Goal: Transaction & Acquisition: Purchase product/service

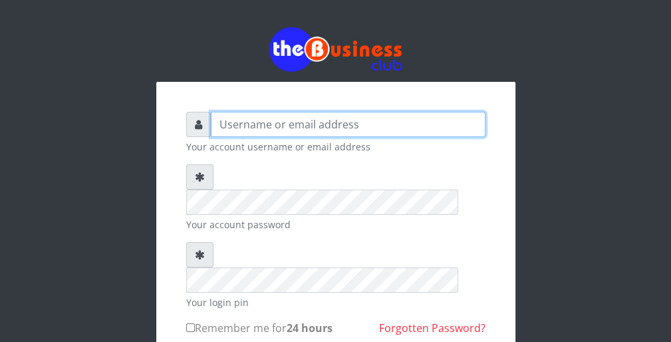
type input "wergbac8"
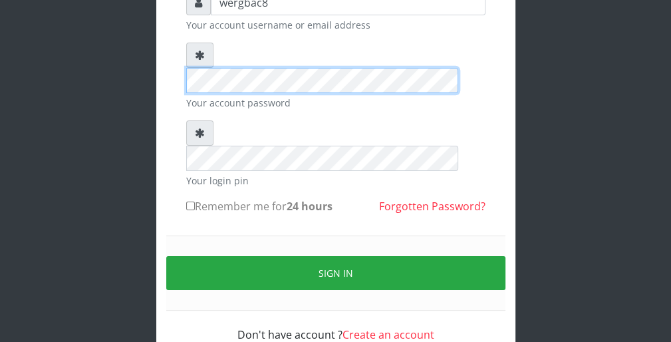
scroll to position [122, 0]
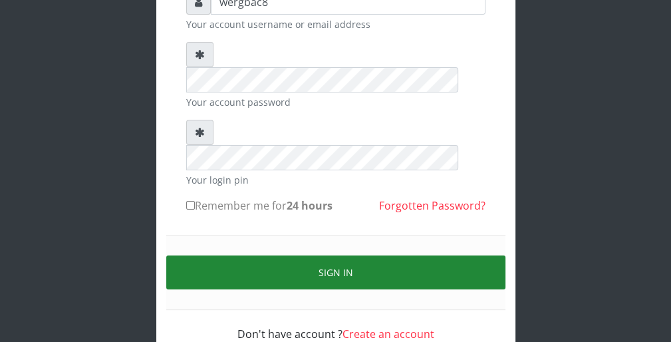
click at [461, 255] on button "Sign in" at bounding box center [335, 272] width 339 height 34
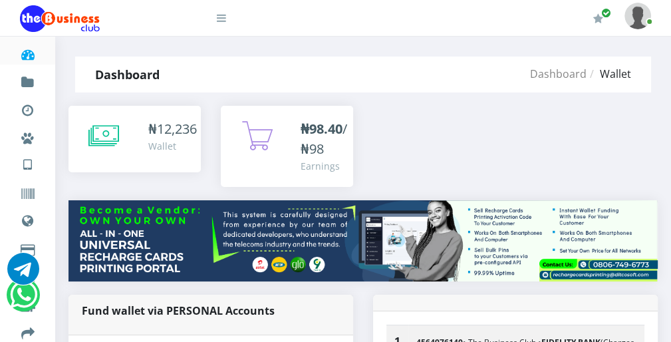
click at [223, 19] on icon at bounding box center [221, 18] width 9 height 11
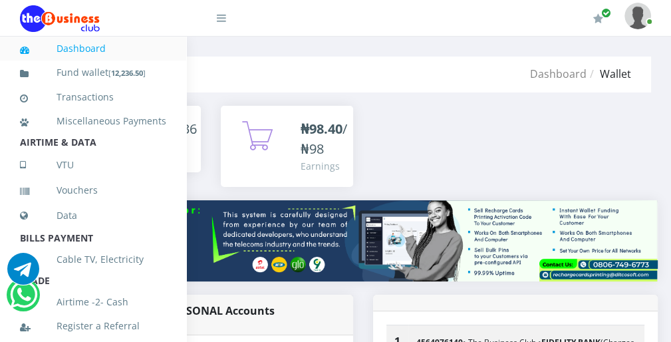
scroll to position [290, 0]
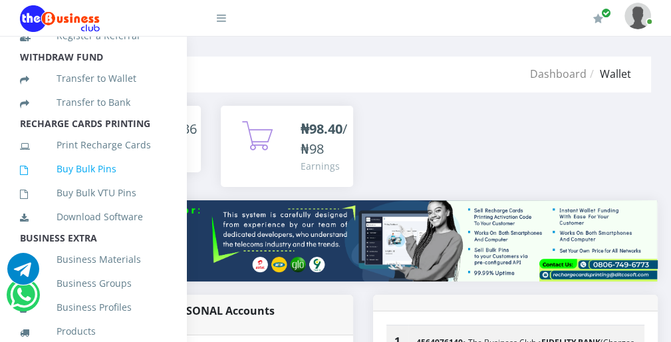
click at [122, 183] on link "Buy Bulk Pins" at bounding box center [93, 169] width 146 height 31
click at [207, 129] on div "₦ 12,236 Wallet" at bounding box center [135, 153] width 152 height 94
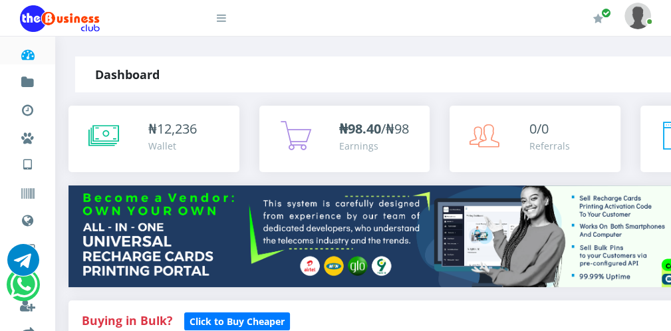
click at [106, 135] on icon at bounding box center [103, 135] width 31 height 33
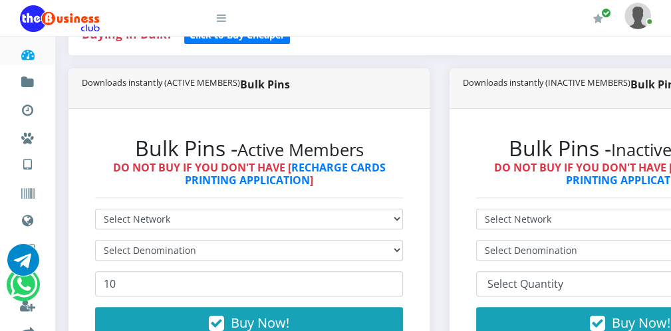
scroll to position [293, 0]
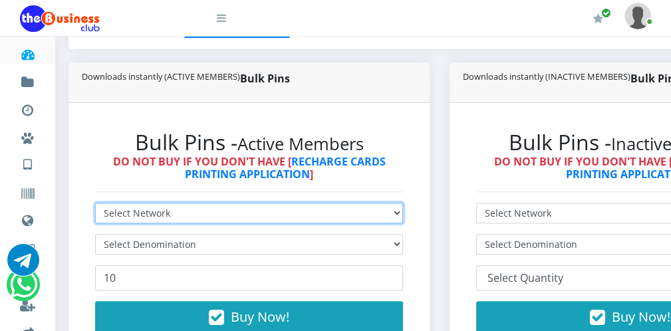
click at [215, 210] on select "Select Network MTN Globacom 9Mobile Airtel" at bounding box center [249, 213] width 308 height 21
select select "Glo"
click at [95, 203] on select "Select Network MTN Globacom 9Mobile Airtel" at bounding box center [249, 213] width 308 height 21
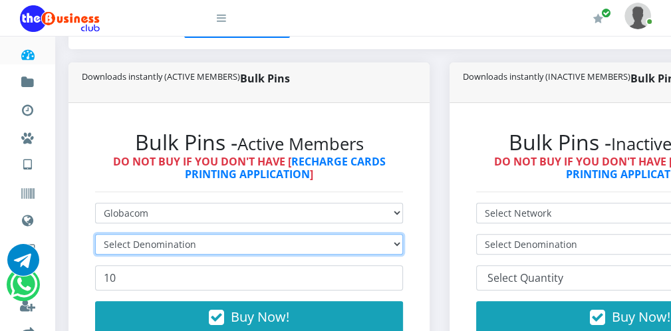
click at [173, 241] on select "Select Denomination" at bounding box center [249, 244] width 308 height 21
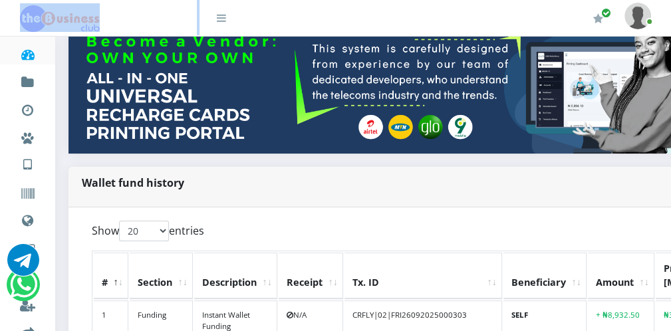
scroll to position [186, 0]
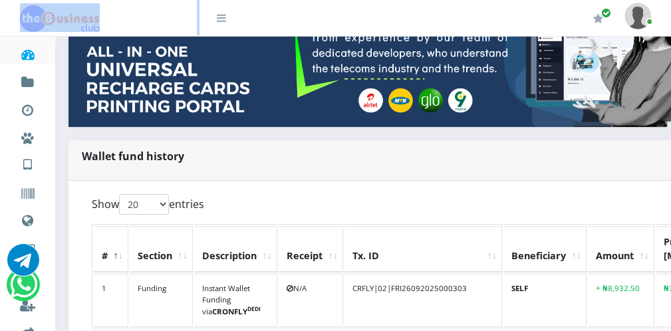
click at [219, 17] on icon at bounding box center [221, 18] width 9 height 11
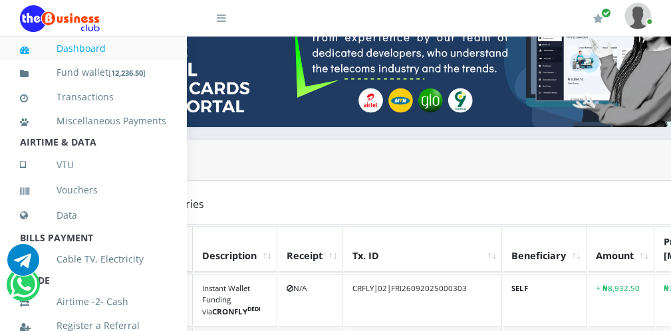
scroll to position [290, 0]
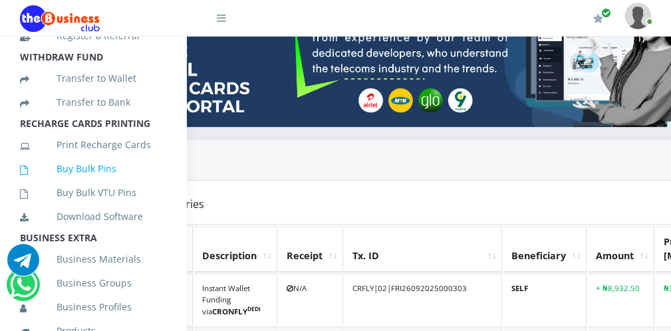
click at [120, 184] on link "Buy Bulk Pins" at bounding box center [93, 169] width 146 height 31
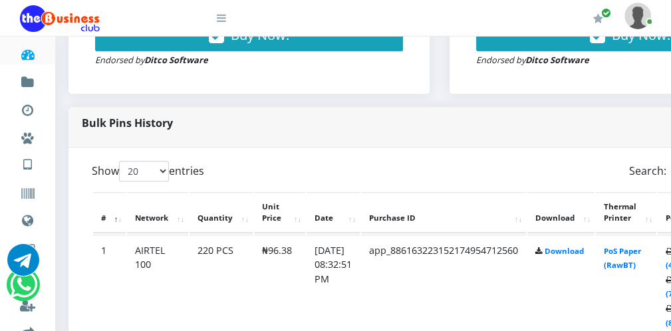
scroll to position [585, 0]
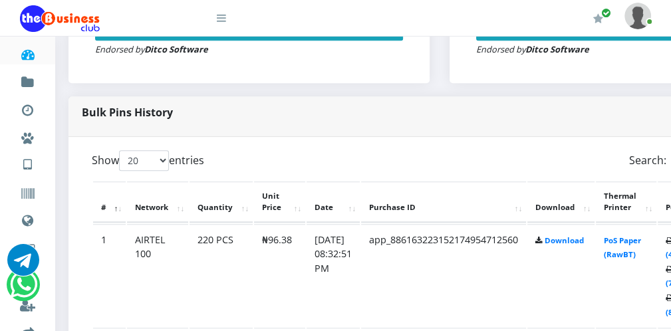
click at [226, 19] on div at bounding box center [136, 17] width 233 height 35
click at [224, 19] on icon at bounding box center [221, 18] width 9 height 11
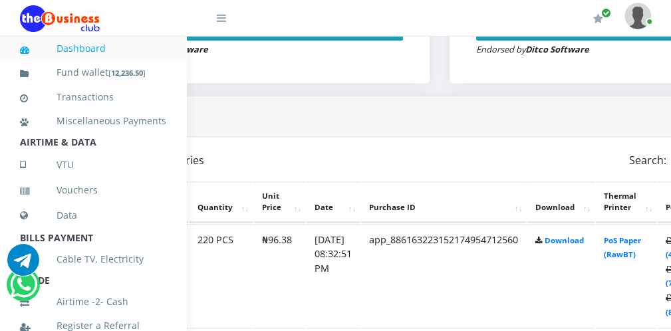
scroll to position [290, 0]
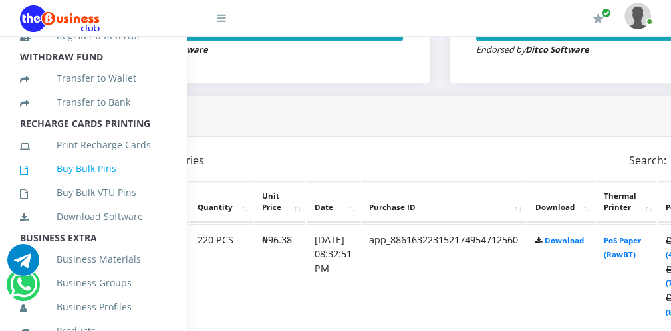
click at [119, 182] on link "Buy Bulk Pins" at bounding box center [93, 169] width 146 height 31
click at [241, 124] on div "Bulk Pins History" at bounding box center [439, 116] width 742 height 41
click at [224, 21] on icon at bounding box center [221, 18] width 9 height 11
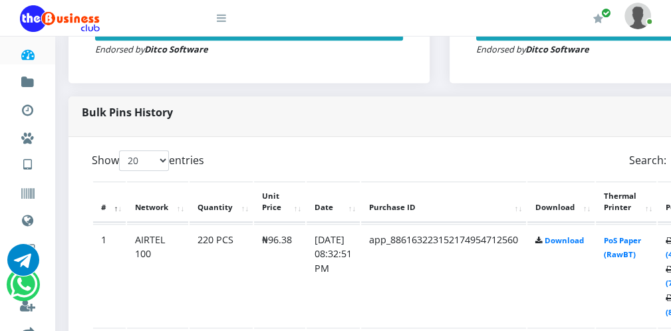
click at [223, 17] on icon at bounding box center [221, 18] width 9 height 11
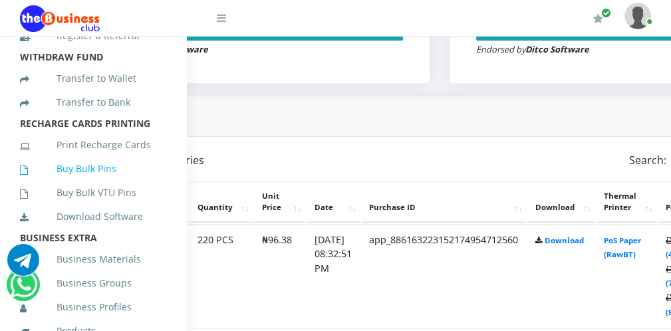
click at [152, 180] on link "Buy Bulk Pins" at bounding box center [93, 169] width 146 height 31
click at [125, 182] on link "Buy Bulk Pins" at bounding box center [93, 169] width 146 height 31
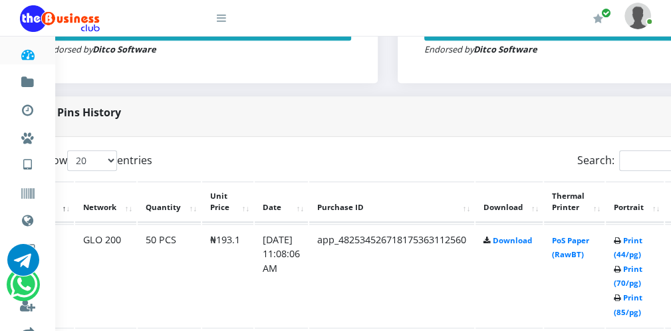
scroll to position [585, 53]
click at [630, 253] on link "Print (44/pg)" at bounding box center [626, 247] width 29 height 25
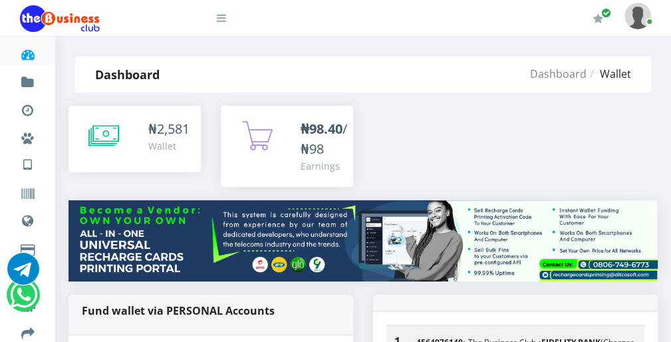
click at [103, 126] on icon at bounding box center [103, 135] width 31 height 33
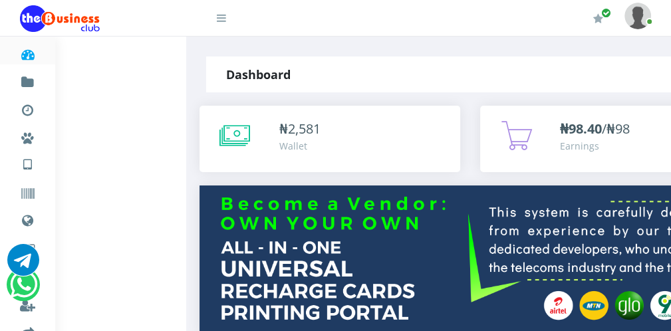
click at [238, 136] on icon at bounding box center [234, 135] width 31 height 33
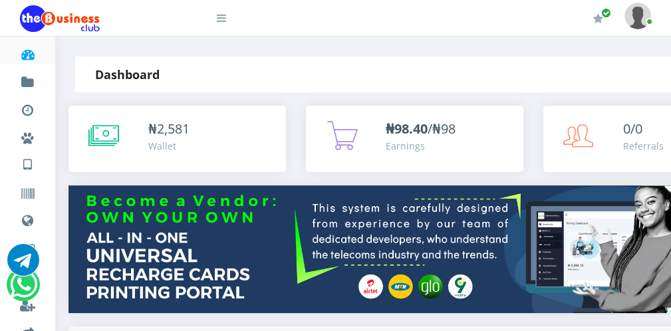
click at [100, 124] on icon at bounding box center [103, 135] width 31 height 33
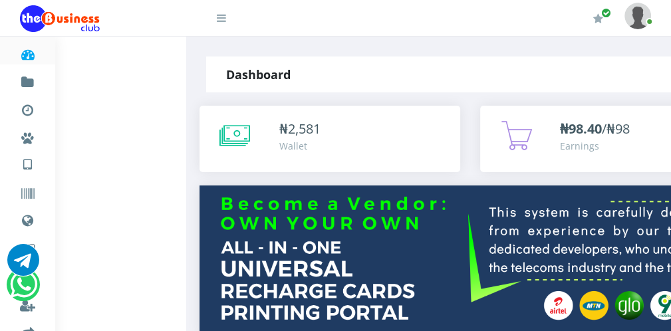
click at [245, 134] on icon at bounding box center [234, 135] width 31 height 33
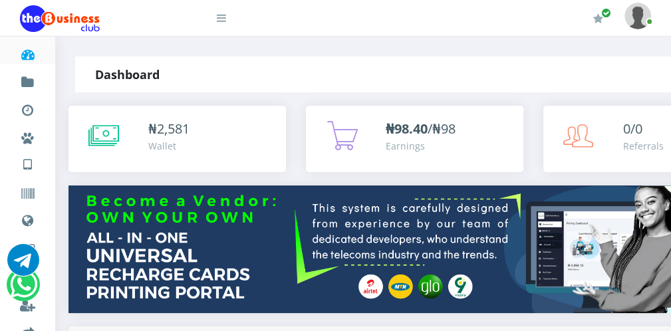
click at [93, 134] on icon at bounding box center [103, 135] width 31 height 33
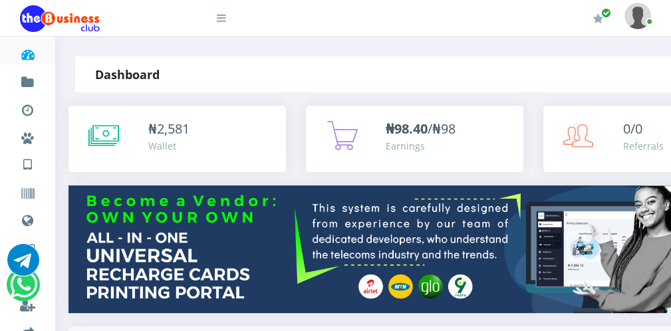
click at [93, 134] on icon at bounding box center [103, 135] width 31 height 33
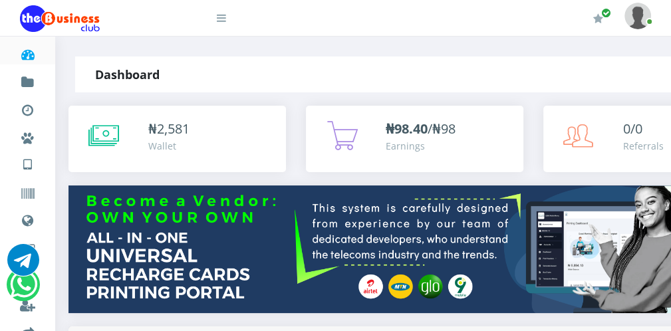
click at [93, 134] on icon at bounding box center [103, 135] width 31 height 33
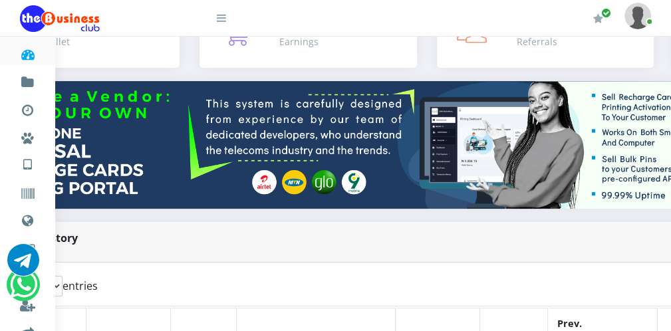
scroll to position [106, 106]
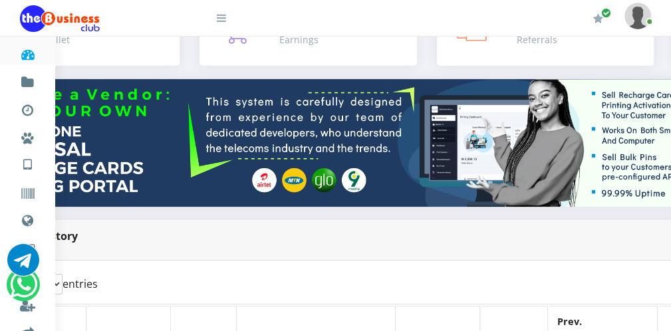
click at [223, 18] on icon at bounding box center [221, 18] width 9 height 11
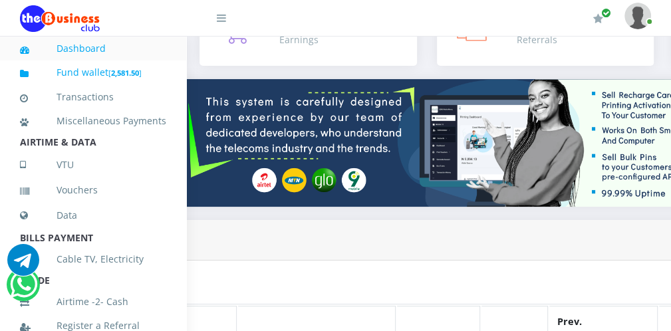
click at [132, 74] on b "2,581.50" at bounding box center [125, 73] width 28 height 10
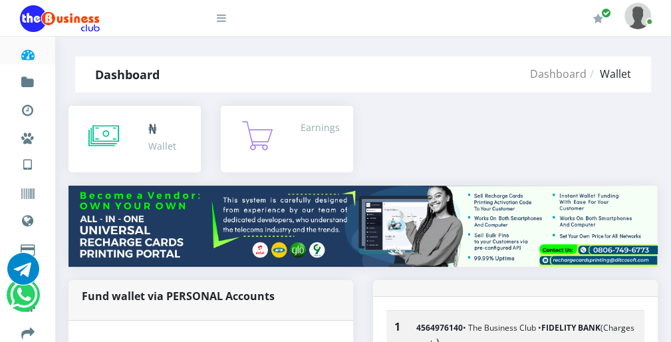
click at [223, 19] on icon at bounding box center [221, 18] width 9 height 11
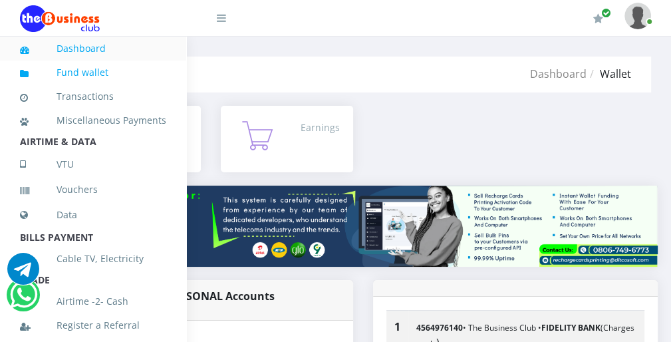
click at [103, 70] on link "Fund wallet" at bounding box center [93, 72] width 146 height 31
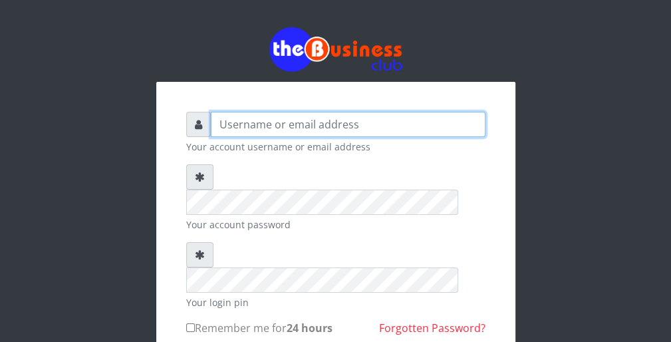
type input "wergbac8"
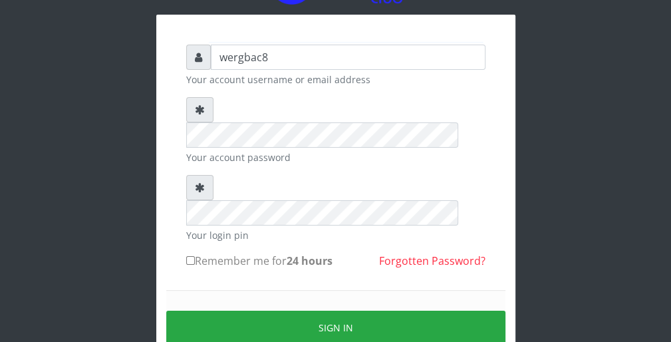
scroll to position [80, 0]
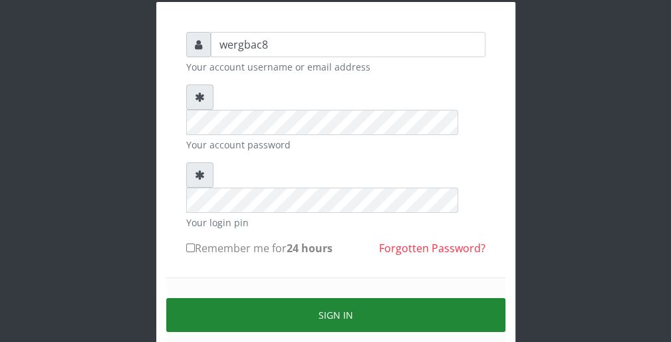
click at [408, 298] on button "Sign in" at bounding box center [335, 315] width 339 height 34
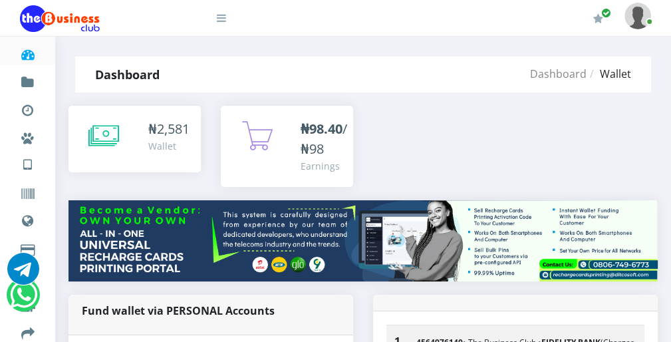
click at [100, 128] on icon at bounding box center [103, 135] width 31 height 33
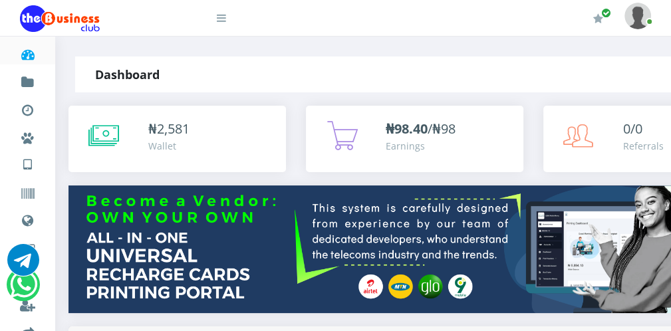
click at [98, 130] on icon at bounding box center [103, 135] width 31 height 33
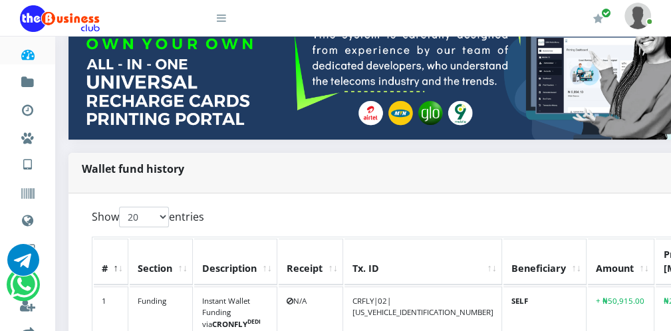
scroll to position [186, 0]
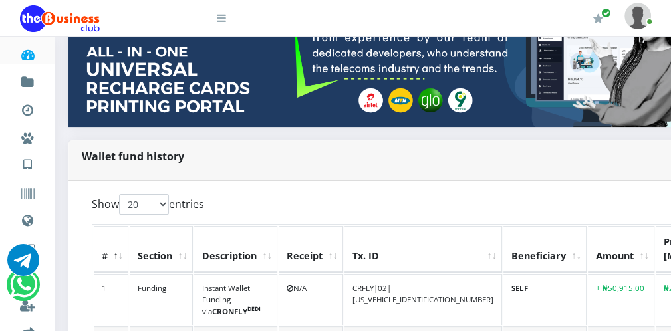
click at [220, 22] on icon at bounding box center [221, 18] width 9 height 11
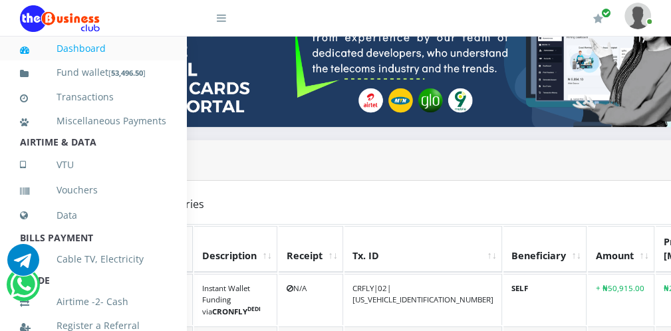
scroll to position [290, 0]
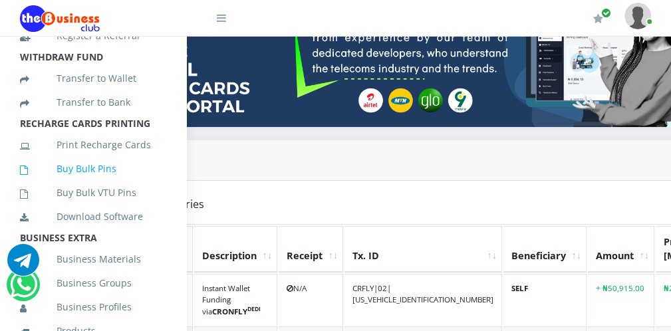
click at [100, 184] on link "Buy Bulk Pins" at bounding box center [93, 169] width 146 height 31
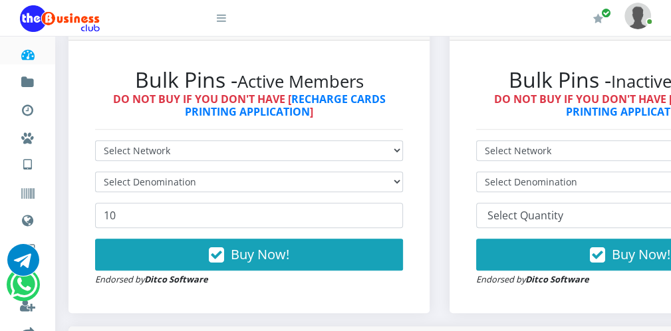
scroll to position [372, 0]
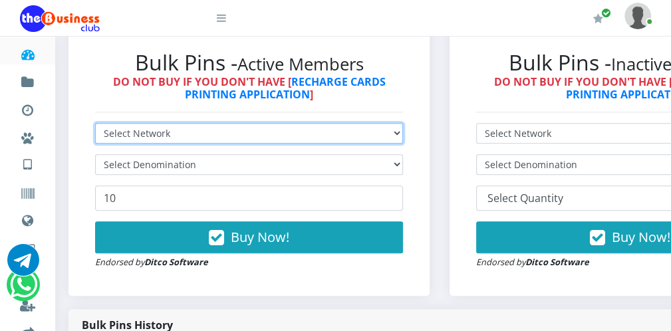
click at [166, 139] on select "Select Network MTN Globacom 9Mobile Airtel" at bounding box center [249, 133] width 308 height 21
select select "MTN"
click at [95, 123] on select "Select Network MTN Globacom 9Mobile Airtel" at bounding box center [249, 133] width 308 height 21
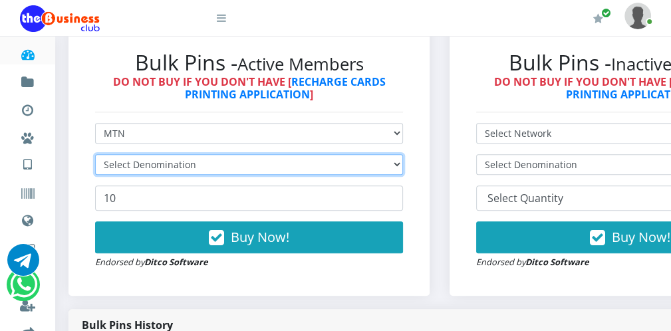
click at [144, 156] on select "Select Denomination" at bounding box center [249, 164] width 308 height 21
click at [147, 170] on select "Select Denomination" at bounding box center [249, 164] width 308 height 21
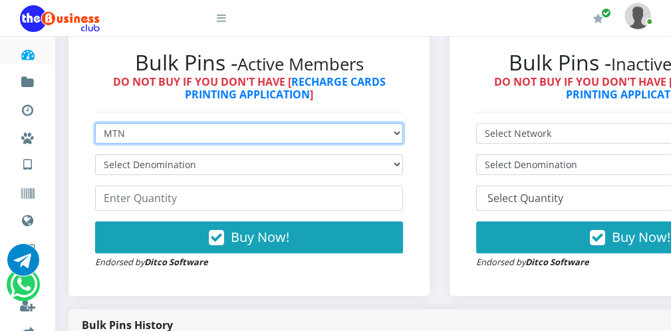
click at [153, 137] on select "Select Network MTN Globacom 9Mobile Airtel" at bounding box center [249, 133] width 308 height 21
select select "Airtel"
click at [95, 123] on select "Select Network MTN Globacom 9Mobile Airtel" at bounding box center [249, 133] width 308 height 21
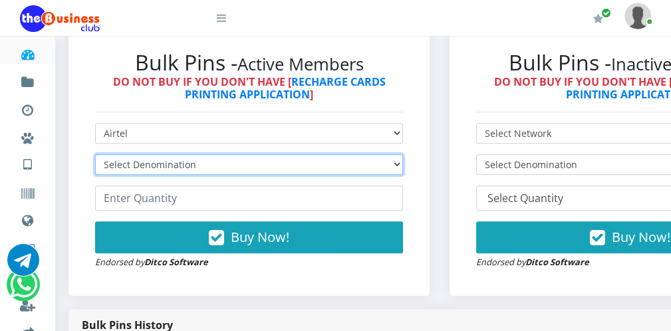
click at [139, 165] on select "Select Denomination" at bounding box center [249, 164] width 308 height 21
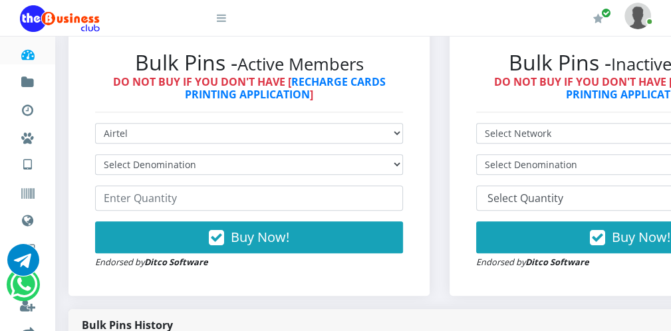
click at [221, 17] on icon at bounding box center [221, 18] width 9 height 11
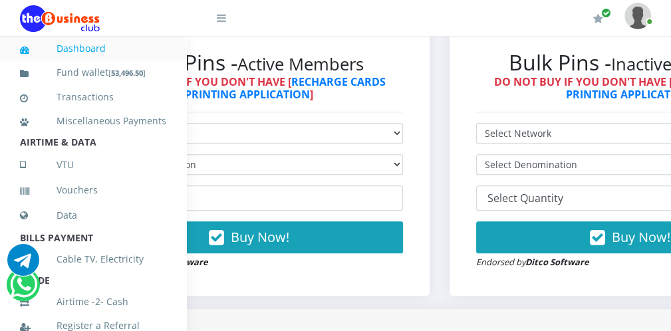
scroll to position [290, 0]
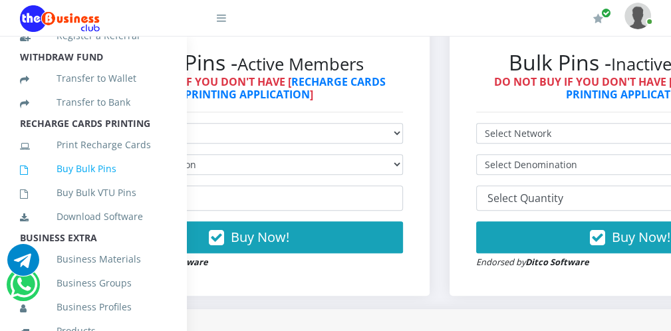
click at [114, 184] on link "Buy Bulk Pins" at bounding box center [93, 169] width 146 height 31
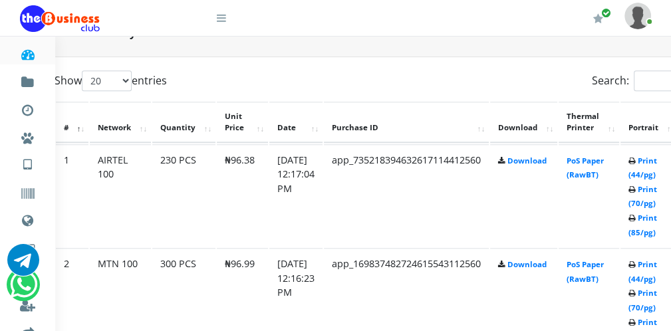
scroll to position [665, 53]
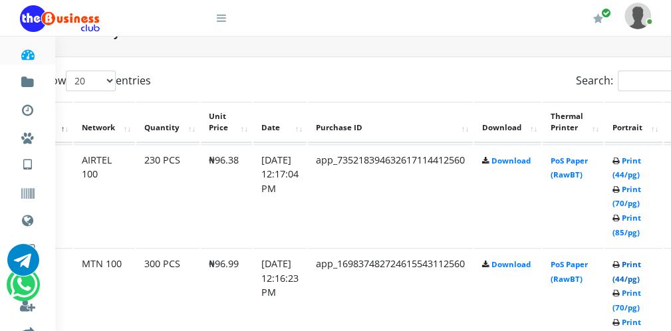
click at [636, 278] on link "Print (44/pg)" at bounding box center [626, 271] width 29 height 25
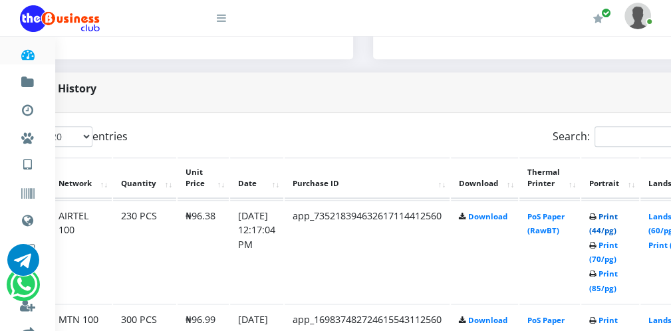
click at [605, 228] on link "Print (44/pg)" at bounding box center [603, 223] width 29 height 25
